Goal: Task Accomplishment & Management: Complete application form

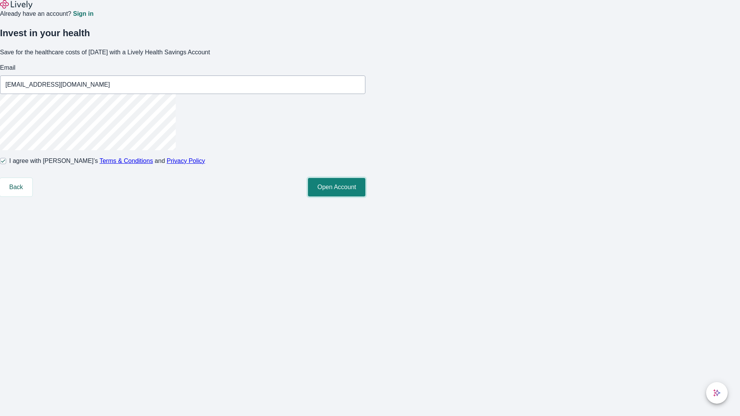
click at [366, 197] on button "Open Account" at bounding box center [336, 187] width 57 height 19
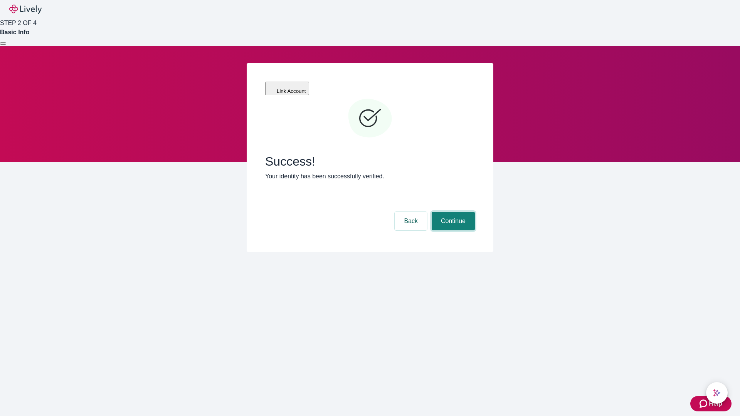
click at [452, 212] on button "Continue" at bounding box center [453, 221] width 43 height 19
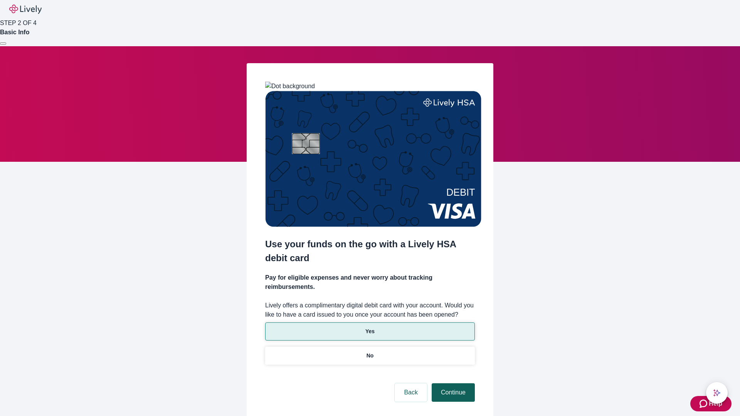
click at [370, 352] on p "No" at bounding box center [370, 356] width 7 height 8
click at [452, 384] on button "Continue" at bounding box center [453, 393] width 43 height 19
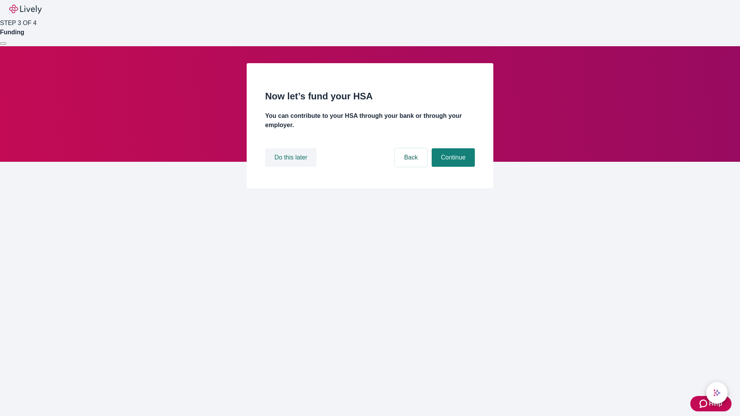
click at [292, 167] on button "Do this later" at bounding box center [290, 157] width 51 height 19
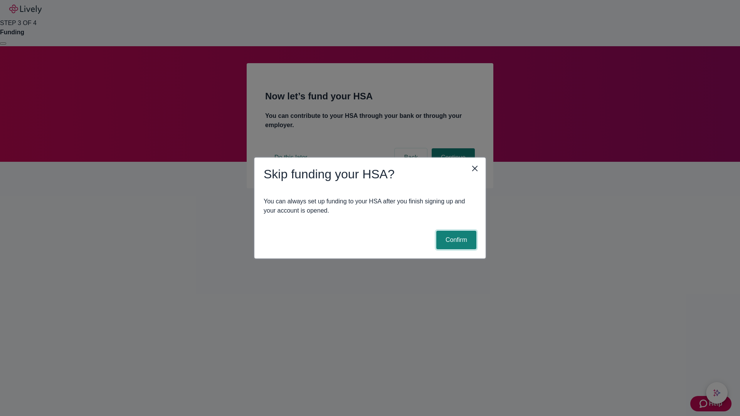
click at [455, 240] on button "Confirm" at bounding box center [456, 240] width 40 height 19
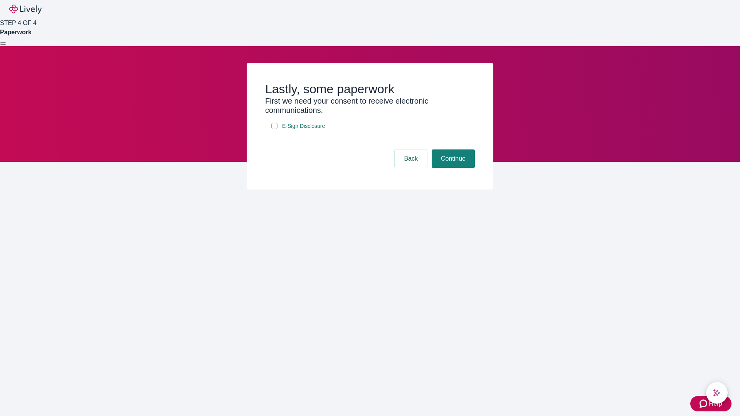
click at [275, 129] on input "E-Sign Disclosure" at bounding box center [274, 126] width 6 height 6
checkbox input "true"
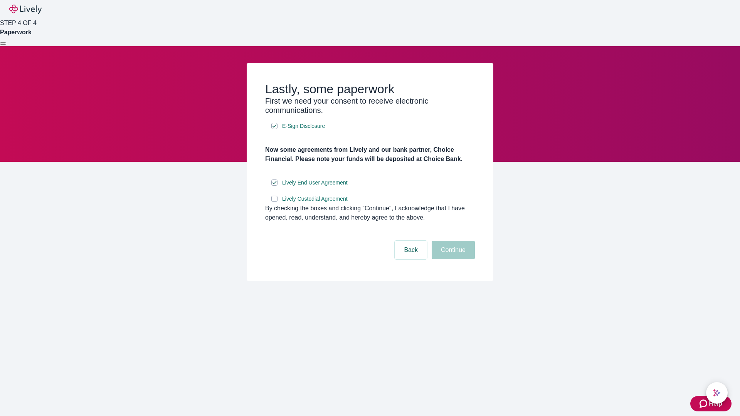
click at [275, 202] on input "Lively Custodial Agreement" at bounding box center [274, 199] width 6 height 6
checkbox input "true"
click at [452, 260] on button "Continue" at bounding box center [453, 250] width 43 height 19
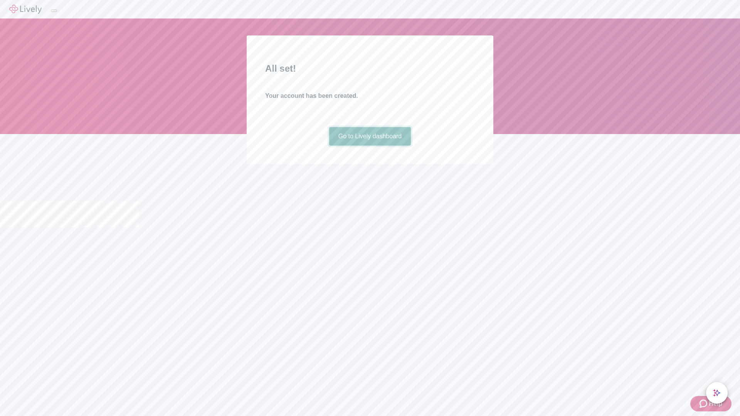
click at [370, 146] on link "Go to Lively dashboard" at bounding box center [370, 136] width 82 height 19
